Goal: Find specific page/section: Find specific page/section

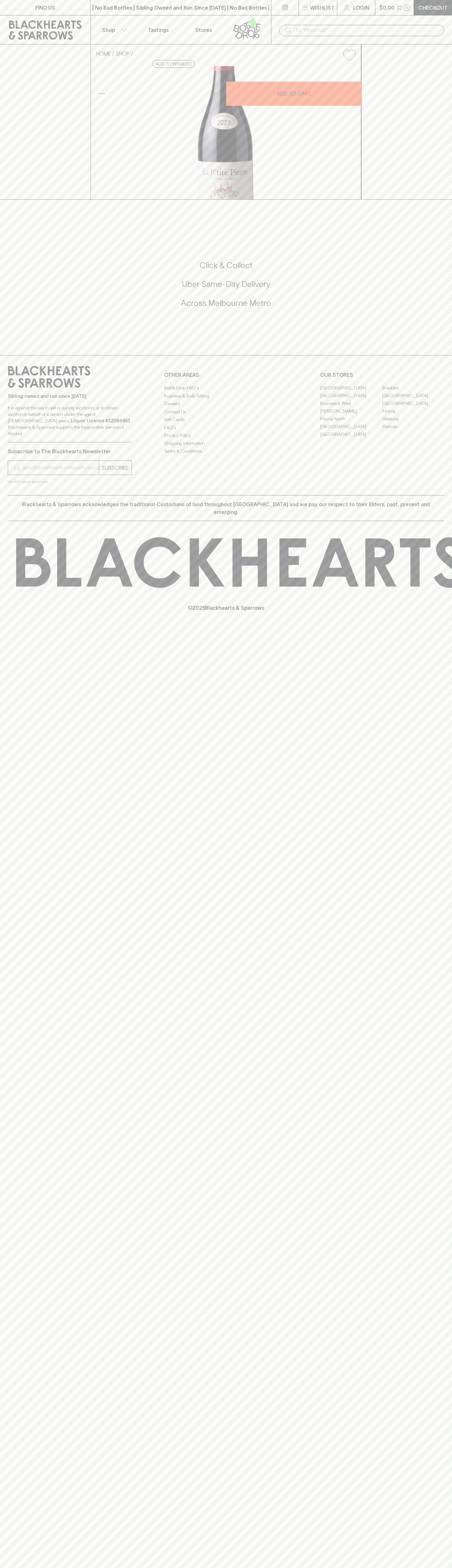
click at [351, 422] on link "Fitzroy North" at bounding box center [351, 419] width 62 height 8
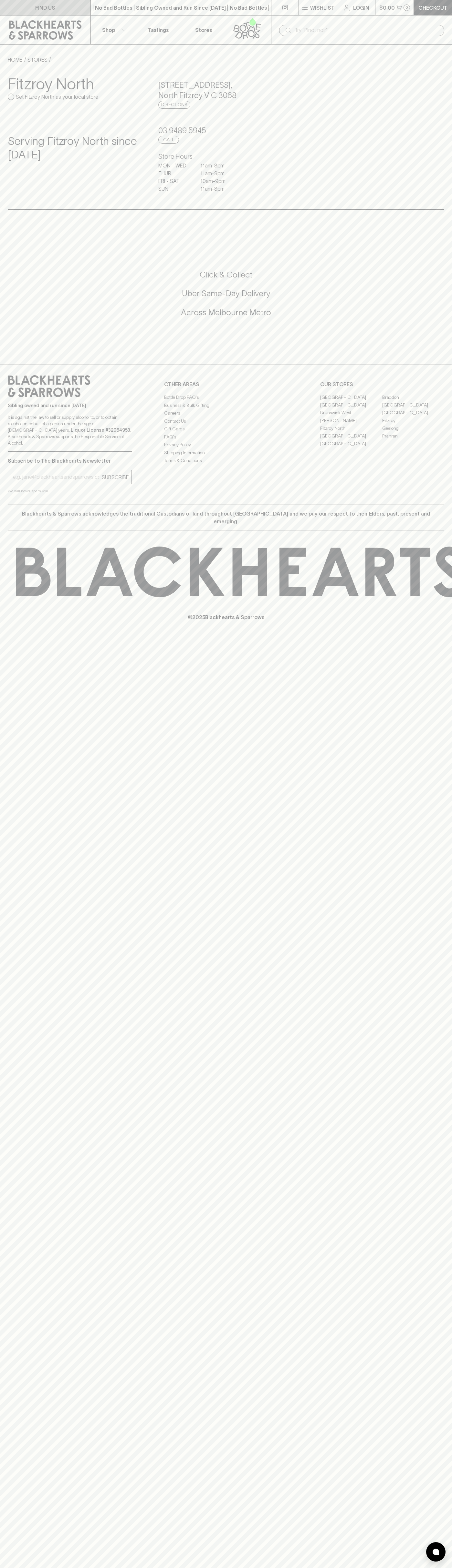
click at [12, 1] on link "FIND US" at bounding box center [45, 7] width 90 height 15
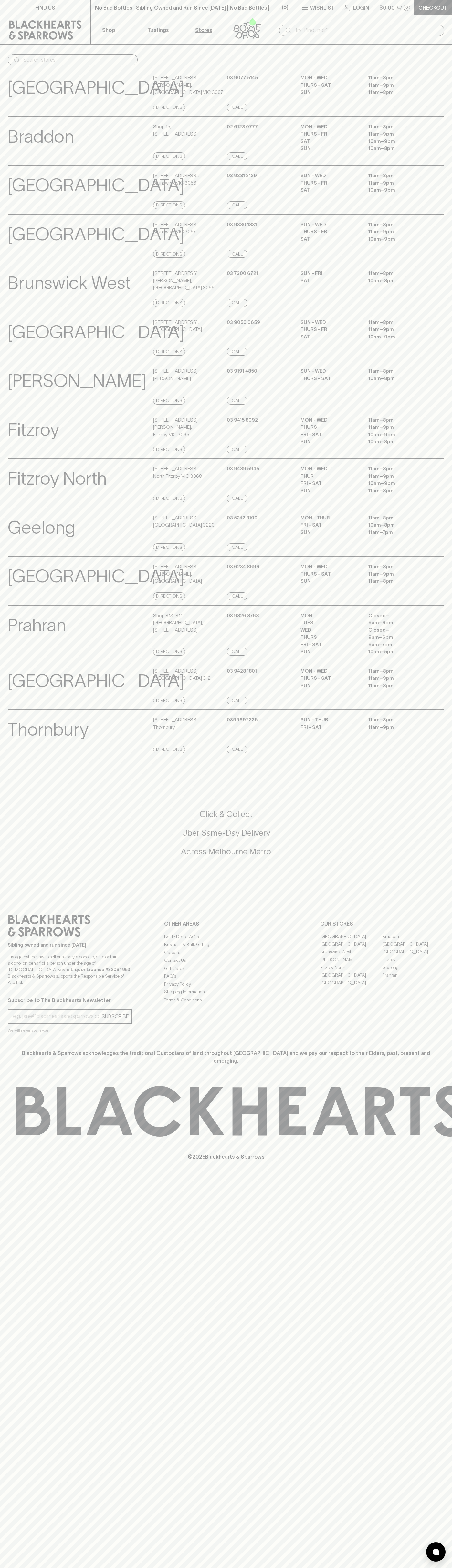
click at [451, 1567] on html "FIND US | No Bad Bottles | Sibling Owned and Run Since [DATE] | No Bad Bottles …" at bounding box center [226, 784] width 452 height 1568
click at [13, 857] on div "Click & Collect Uber Same-Day Delivery Across [GEOGRAPHIC_DATA] Metro" at bounding box center [226, 833] width 436 height 49
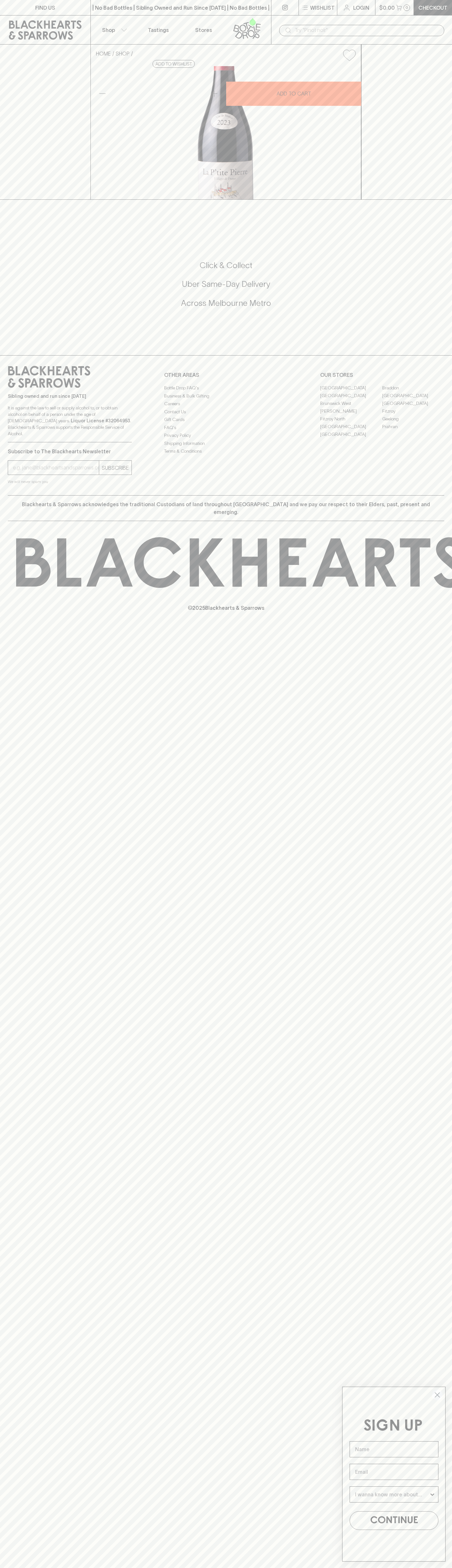
click at [351, 422] on link "Fitzroy North" at bounding box center [351, 419] width 62 height 8
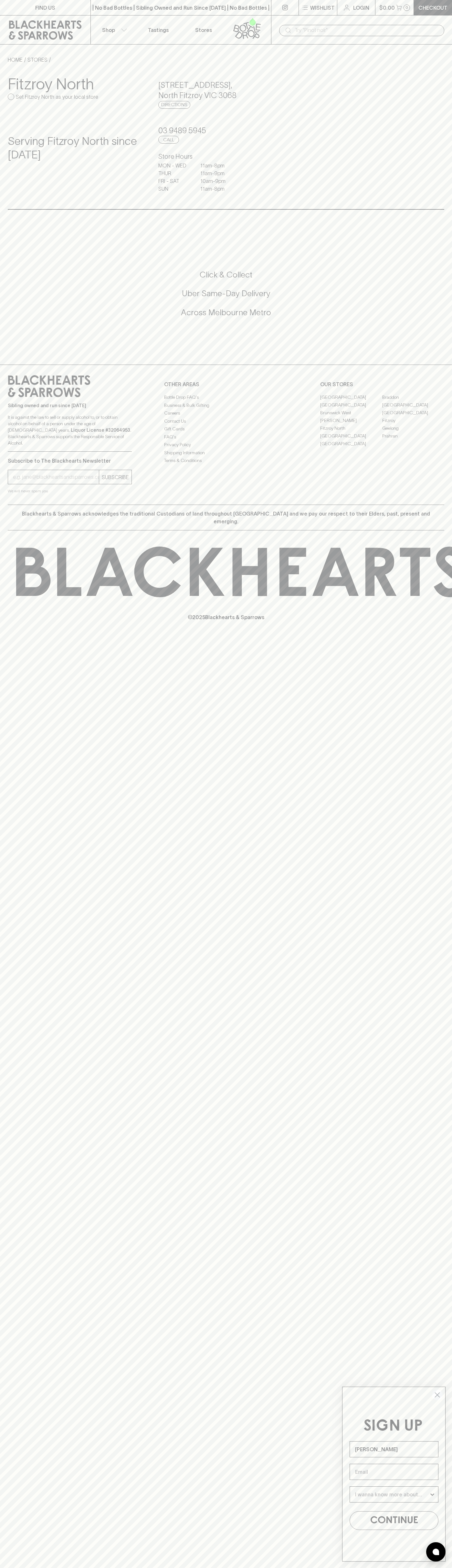
type input "John Smith"
